Goal: Transaction & Acquisition: Purchase product/service

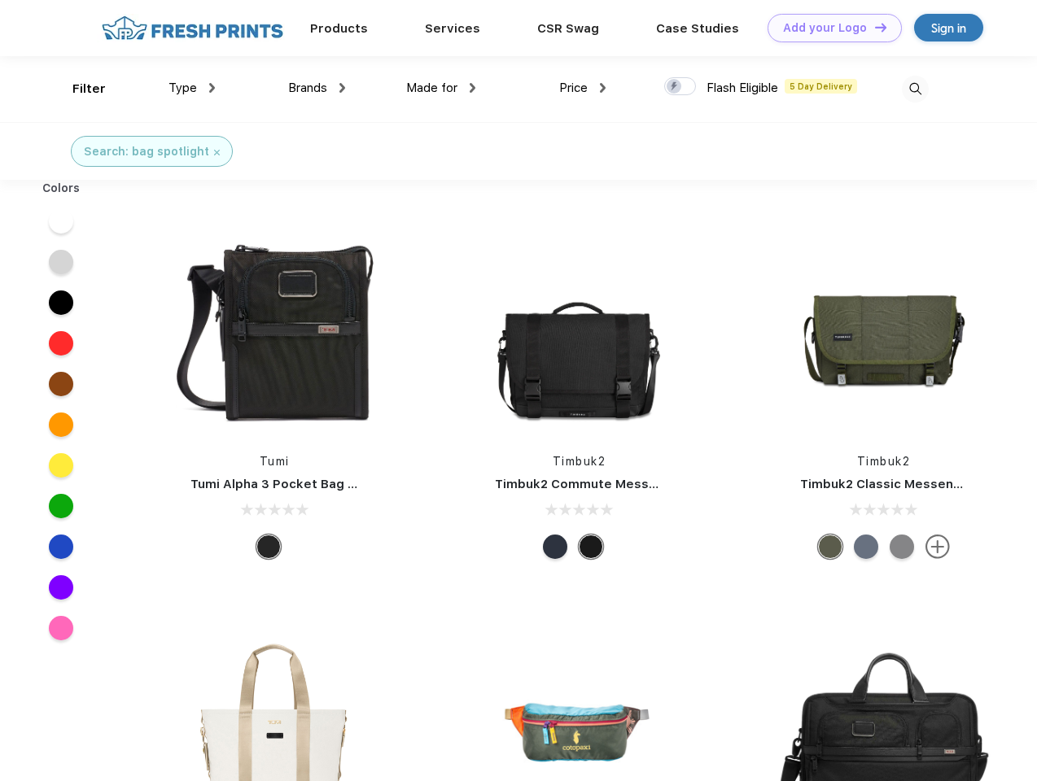
click at [828, 28] on link "Add your Logo Design Tool" at bounding box center [834, 28] width 134 height 28
click at [0, 0] on div "Design Tool" at bounding box center [0, 0] width 0 height 0
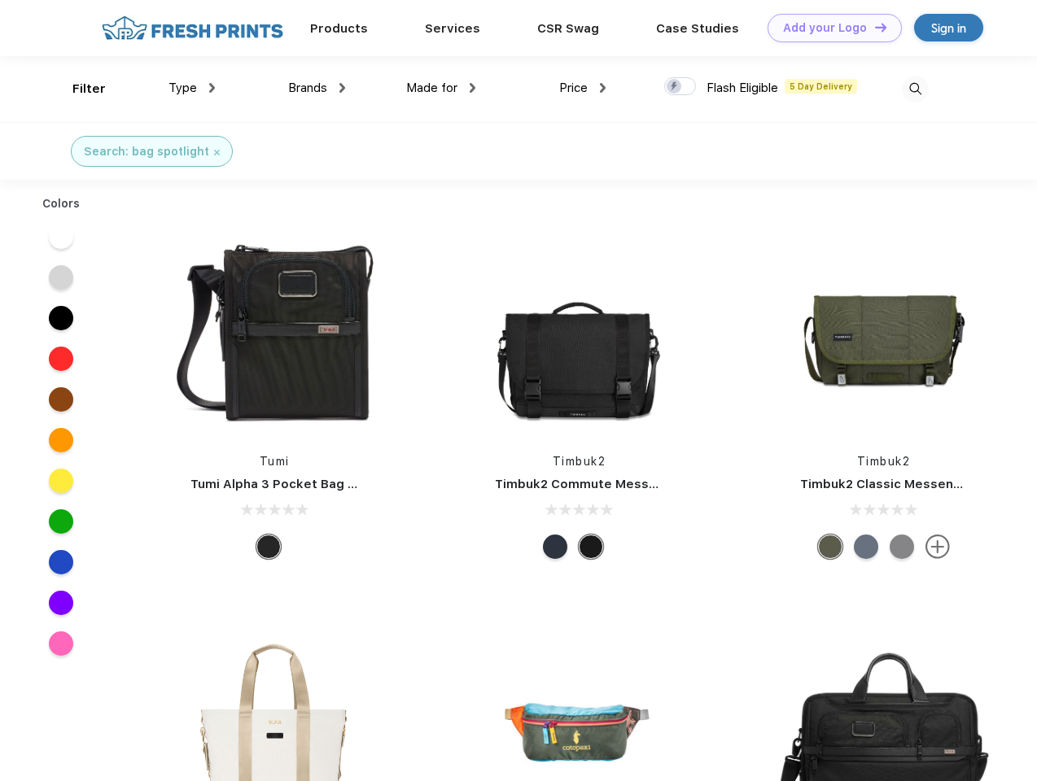
click at [873, 27] on link "Add your Logo Design Tool" at bounding box center [834, 28] width 134 height 28
click at [78, 89] on div "Filter" at bounding box center [88, 89] width 33 height 19
click at [192, 88] on span "Type" at bounding box center [182, 88] width 28 height 15
click at [317, 88] on span "Brands" at bounding box center [307, 88] width 39 height 15
click at [441, 88] on span "Made for" at bounding box center [431, 88] width 51 height 15
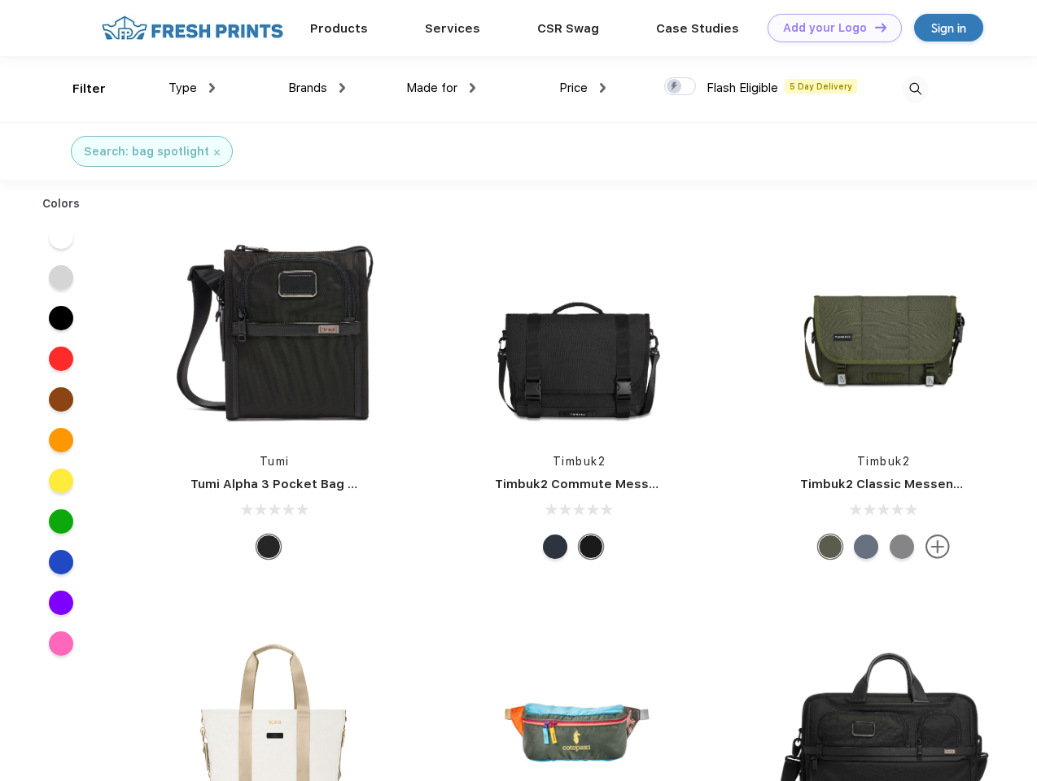
click at [583, 88] on span "Price" at bounding box center [573, 88] width 28 height 15
click at [680, 87] on div at bounding box center [680, 86] width 32 height 18
click at [675, 87] on input "checkbox" at bounding box center [669, 82] width 11 height 11
click at [915, 89] on img at bounding box center [915, 89] width 27 height 27
